Goal: Information Seeking & Learning: Learn about a topic

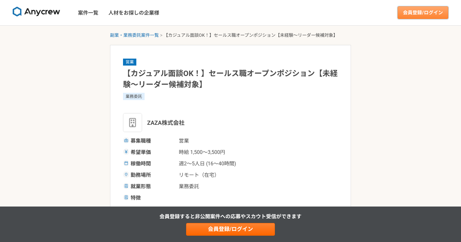
click at [427, 13] on link "会員登録/ログイン" at bounding box center [422, 12] width 51 height 13
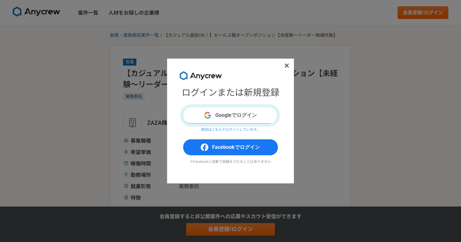
click at [235, 110] on button "Googleでログイン" at bounding box center [230, 115] width 95 height 16
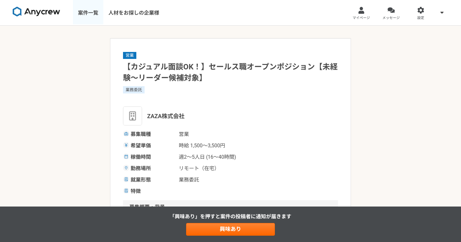
click at [91, 16] on link "案件一覧" at bounding box center [88, 12] width 30 height 25
click at [370, 13] on link "マイページ" at bounding box center [361, 12] width 30 height 25
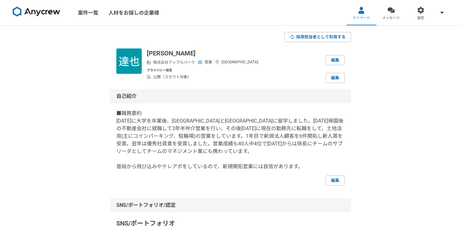
click at [52, 16] on img at bounding box center [37, 12] width 48 height 10
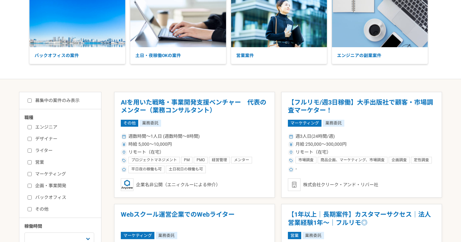
scroll to position [85, 0]
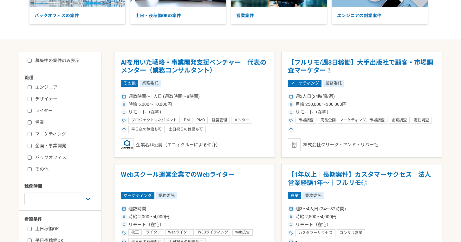
click at [30, 123] on input "営業" at bounding box center [30, 122] width 4 height 4
checkbox input "true"
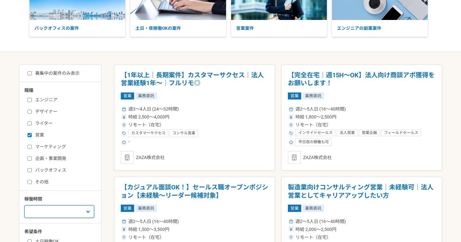
scroll to position [78, 0]
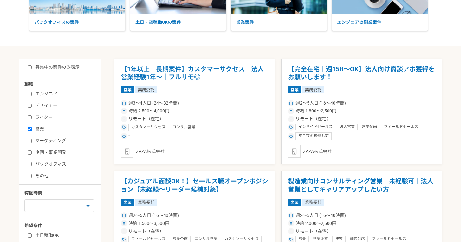
click at [31, 68] on input "募集中の案件のみ表示" at bounding box center [30, 67] width 4 height 4
checkbox input "true"
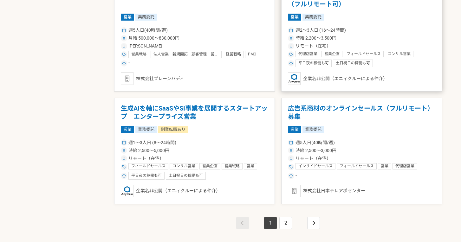
scroll to position [1050, 0]
